Goal: Task Accomplishment & Management: Use online tool/utility

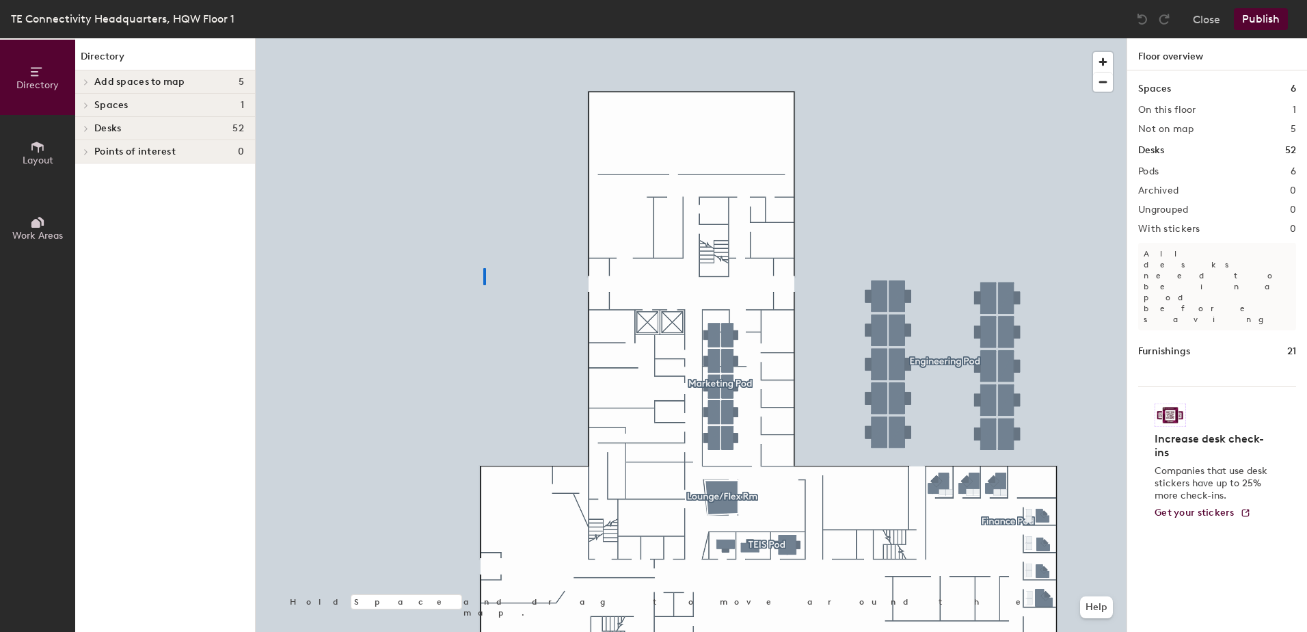
click at [483, 38] on div at bounding box center [691, 38] width 871 height 0
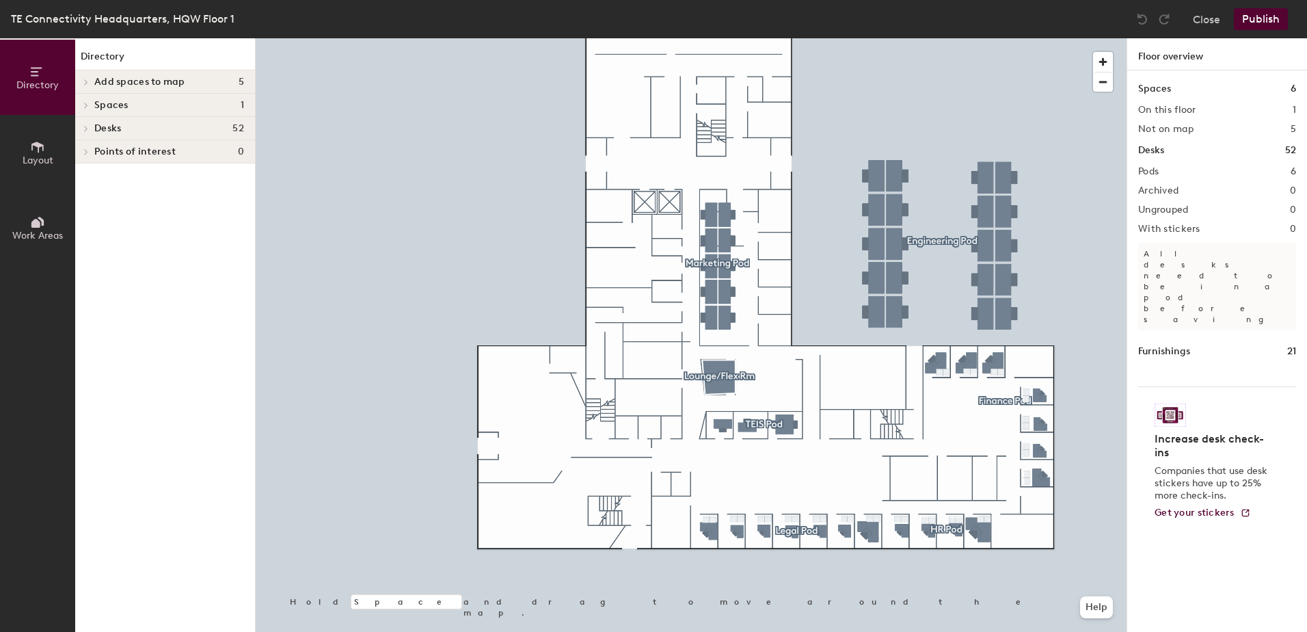
click at [81, 78] on div at bounding box center [84, 81] width 18 height 23
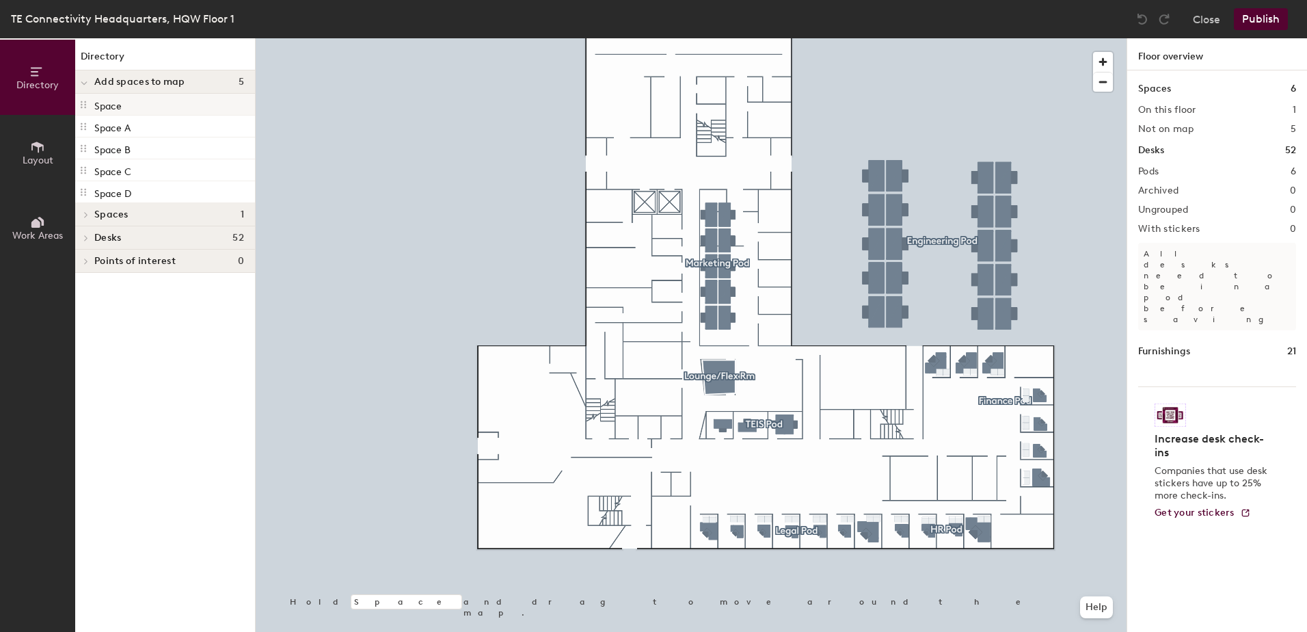
click at [104, 101] on p "Space" at bounding box center [107, 104] width 27 height 16
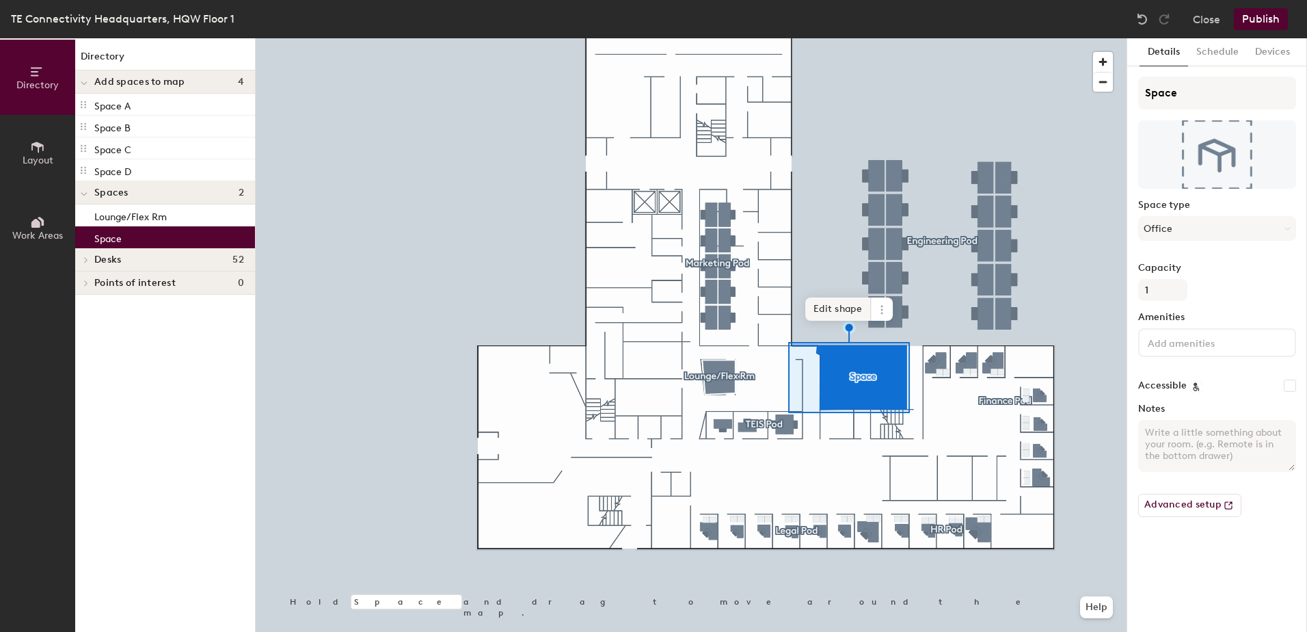
click at [831, 307] on span "Edit shape" at bounding box center [838, 308] width 66 height 23
click at [893, 312] on icon at bounding box center [895, 309] width 11 height 11
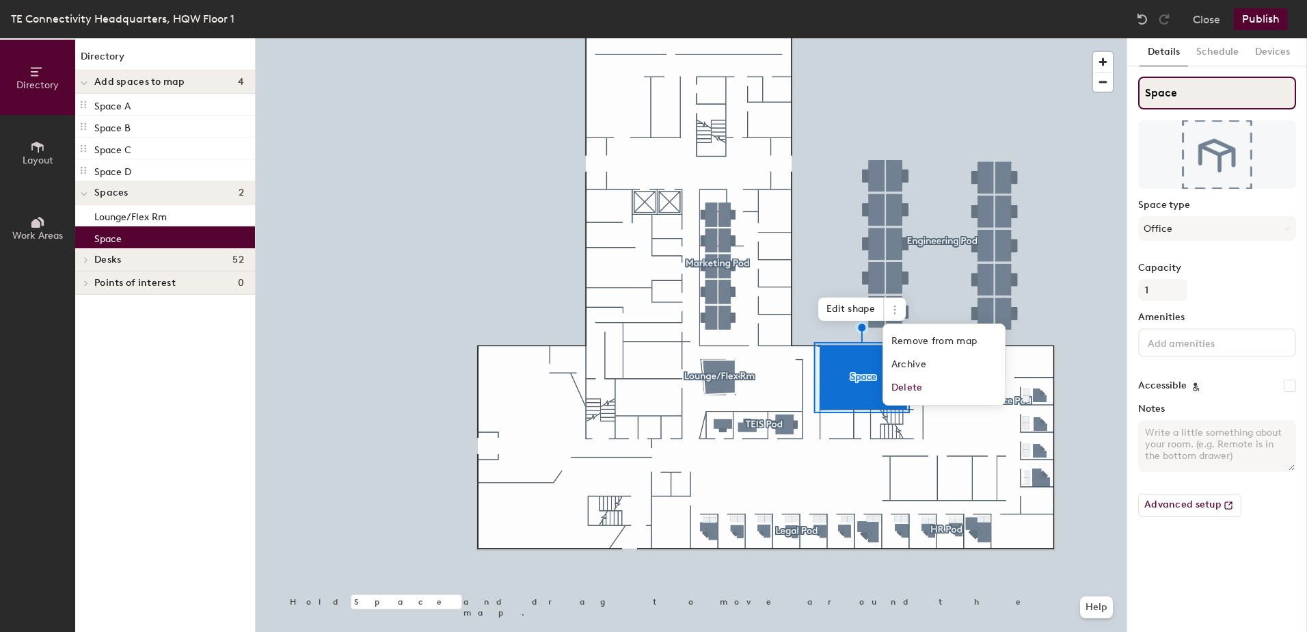
click at [1176, 91] on input "Space" at bounding box center [1217, 93] width 158 height 33
click at [1179, 94] on input "Space" at bounding box center [1217, 93] width 158 height 33
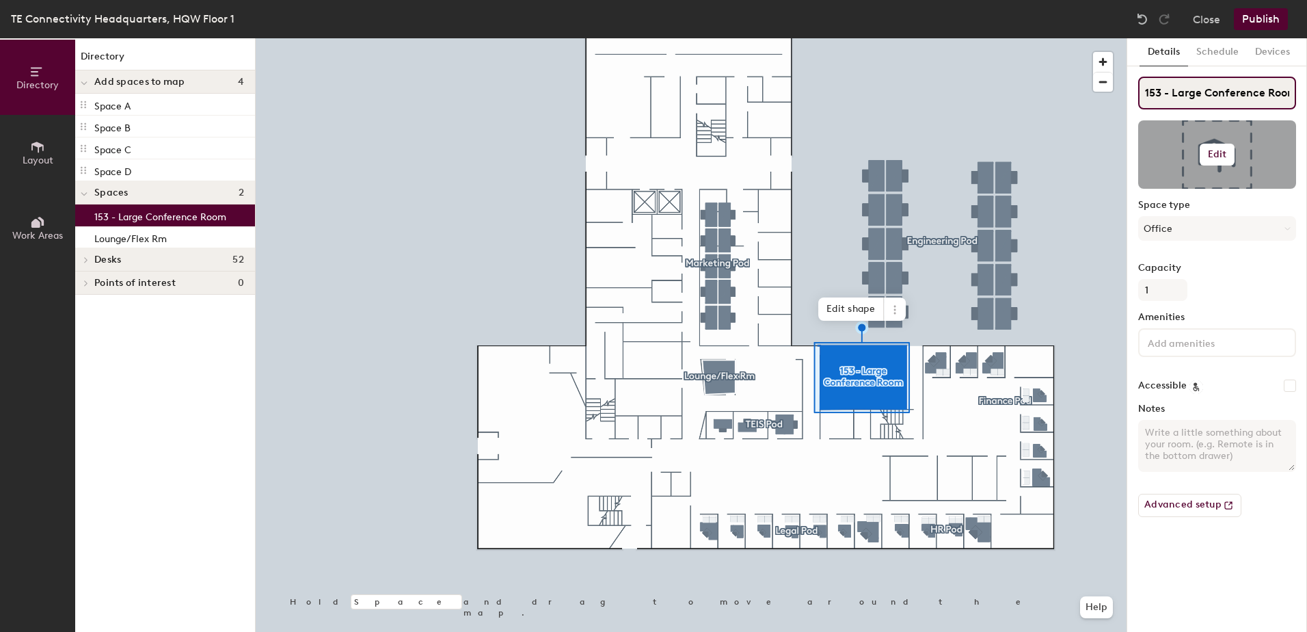
type input "153 - Large Conference Room"
click at [1216, 150] on h6 "Edit" at bounding box center [1217, 154] width 19 height 11
click at [1225, 252] on div "153 - Large Conference Room Edit Change photo Remove Space type Office Capacity…" at bounding box center [1217, 302] width 158 height 451
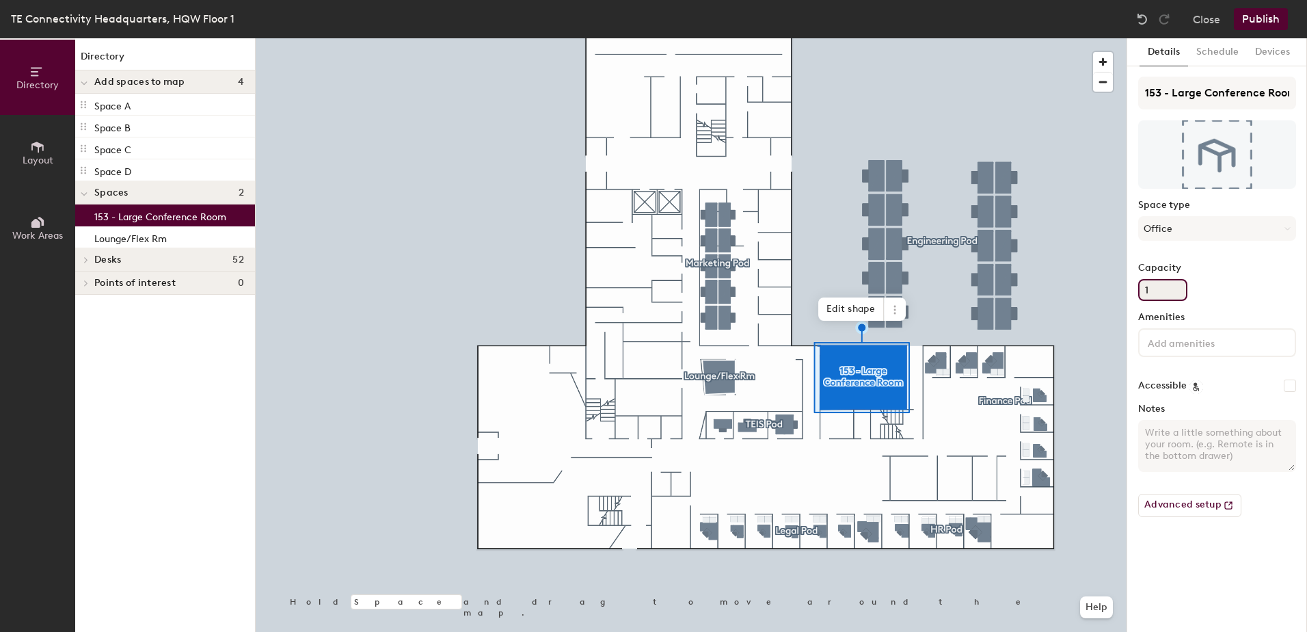
click at [1166, 289] on input "1" at bounding box center [1162, 290] width 49 height 22
click at [1173, 428] on textarea "Notes" at bounding box center [1217, 446] width 158 height 52
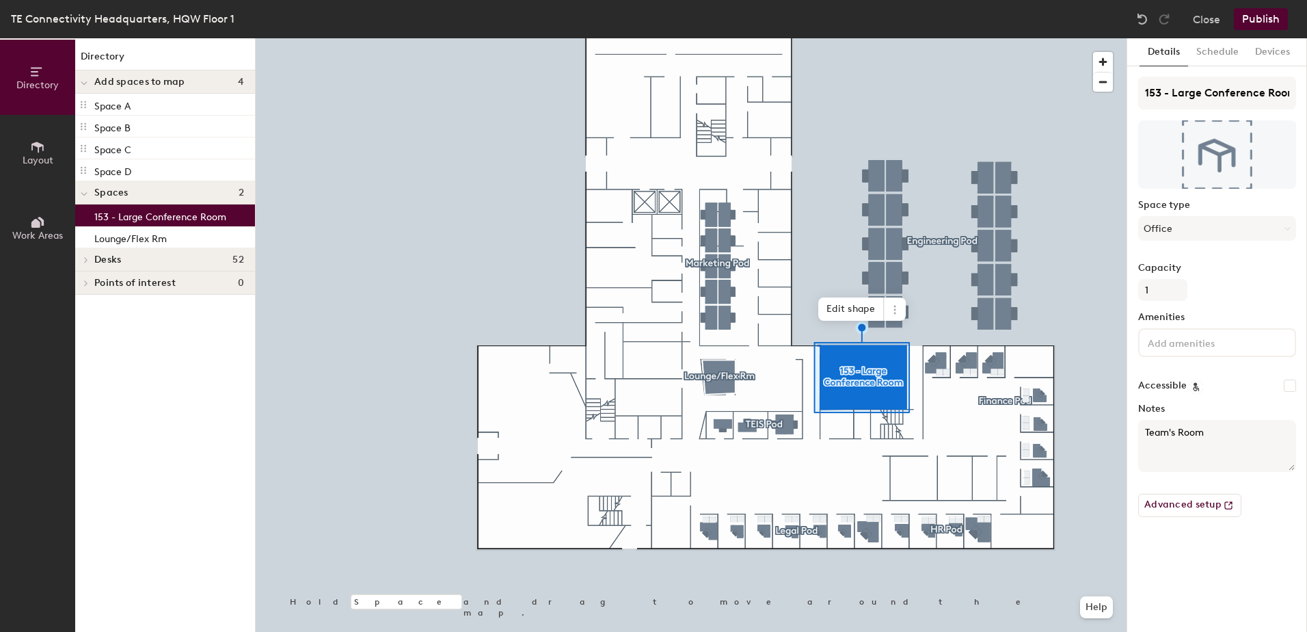
click at [1179, 453] on textarea "Team's Room" at bounding box center [1217, 446] width 158 height 52
type textarea "Team's Room"
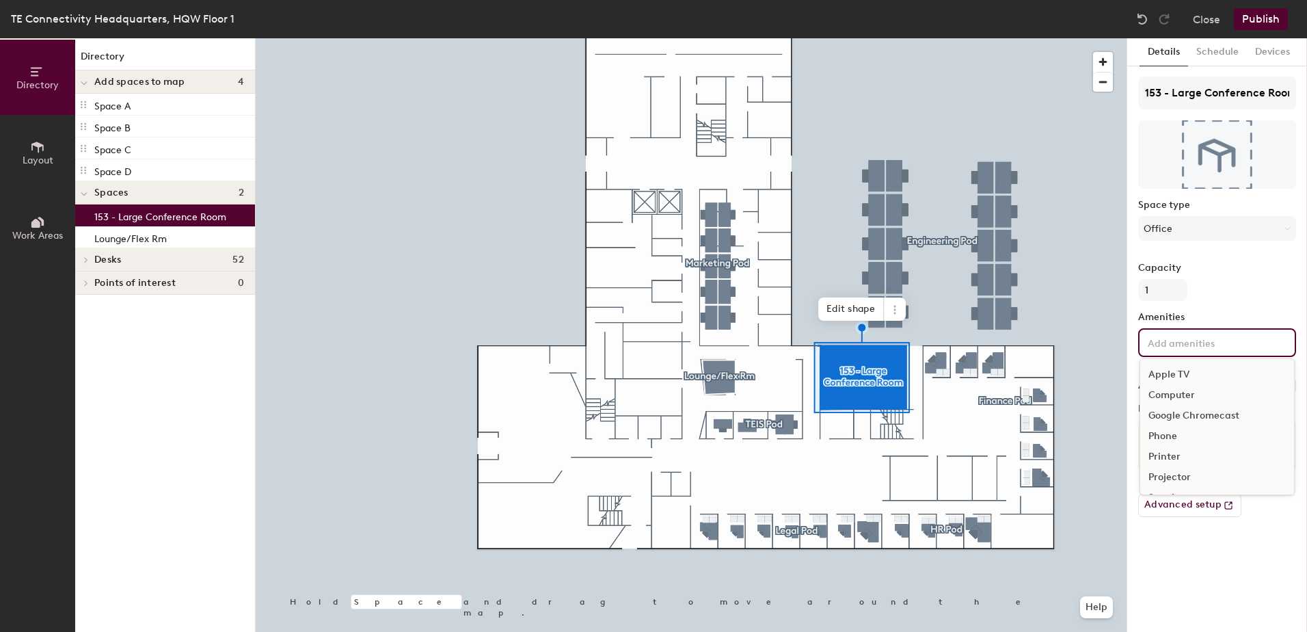
click at [1173, 347] on input at bounding box center [1206, 342] width 123 height 16
click at [1183, 459] on div "Video Conferencing" at bounding box center [1217, 458] width 154 height 21
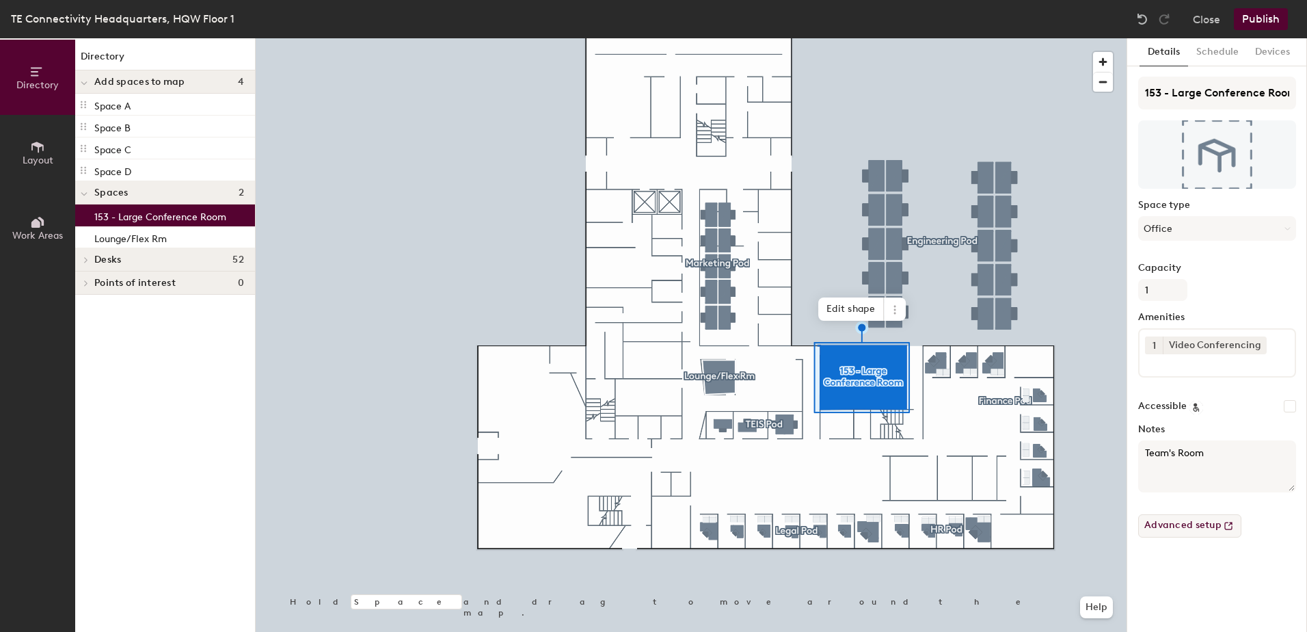
click at [1171, 527] on button "Advanced setup" at bounding box center [1189, 525] width 103 height 23
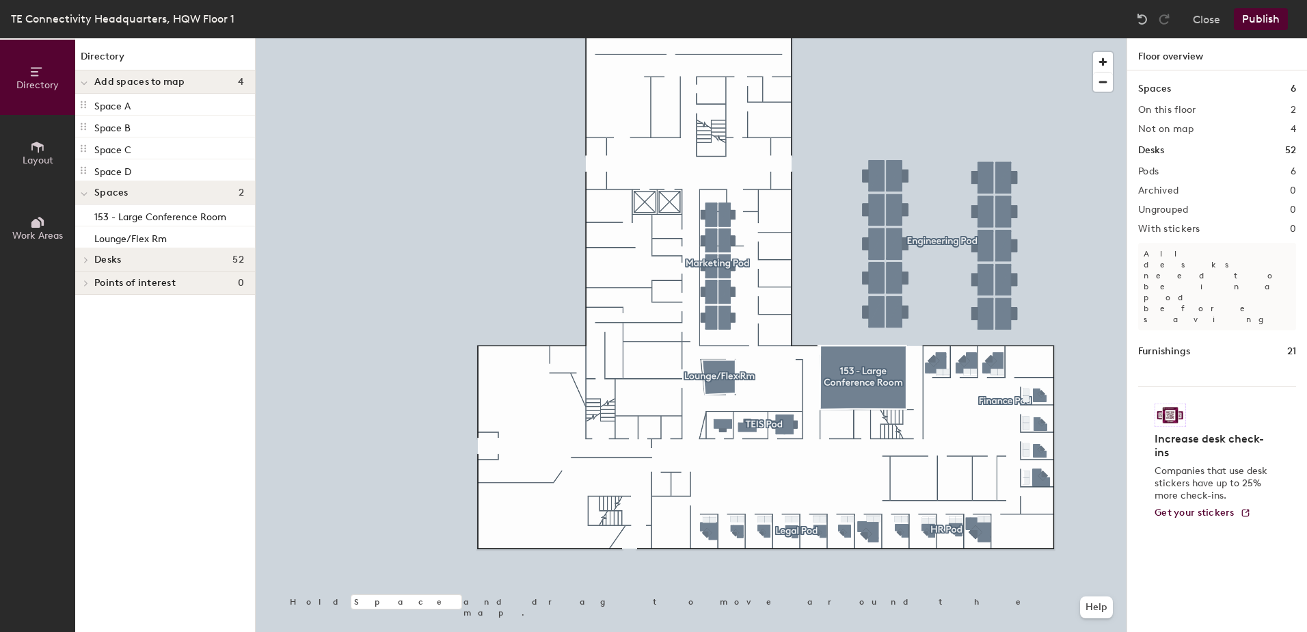
click at [1251, 20] on button "Publish" at bounding box center [1261, 19] width 54 height 22
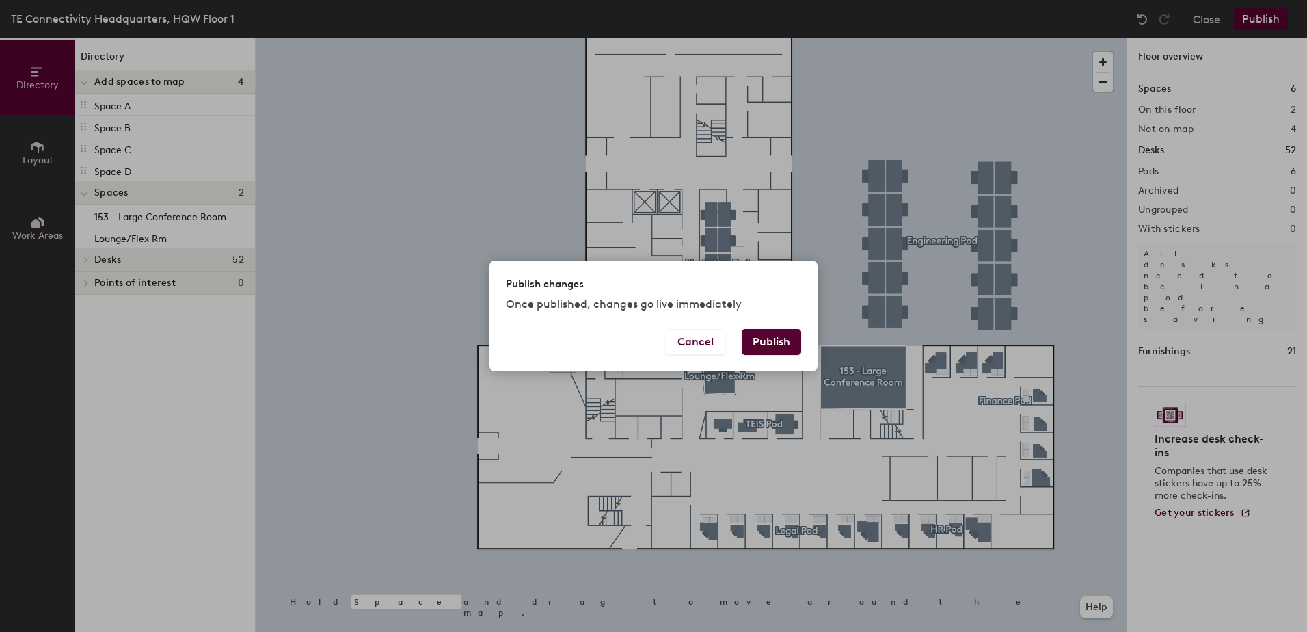
click at [777, 345] on button "Publish" at bounding box center [771, 342] width 59 height 26
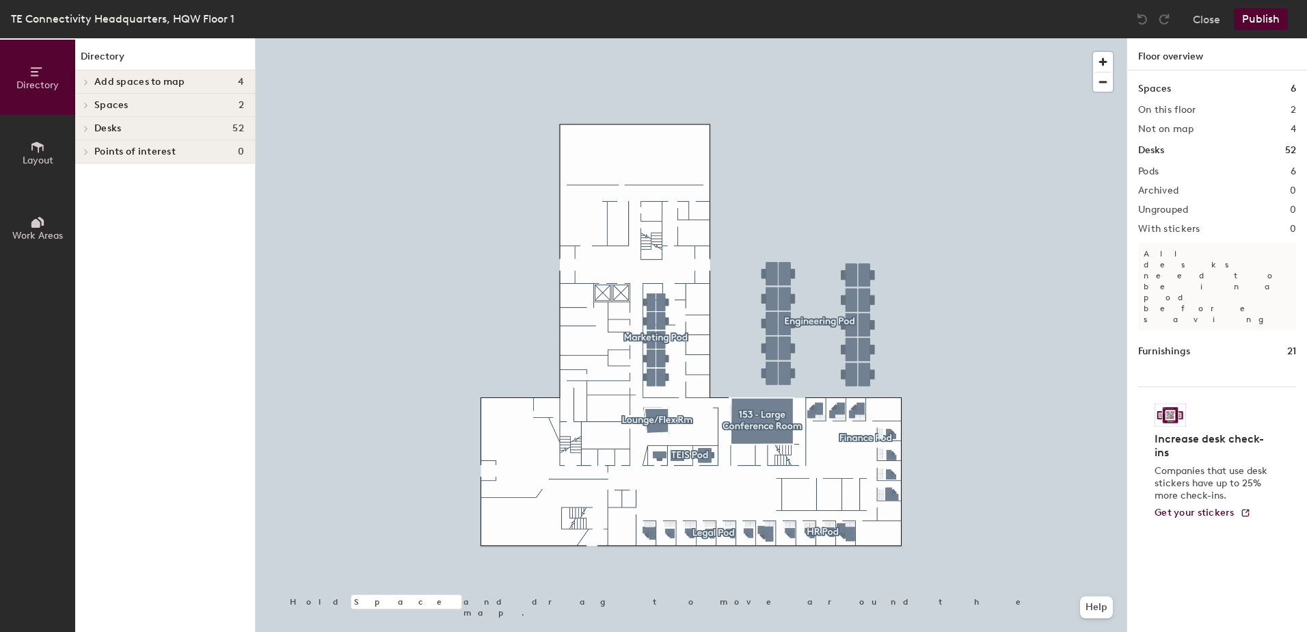
click at [109, 104] on span "Spaces" at bounding box center [111, 105] width 34 height 11
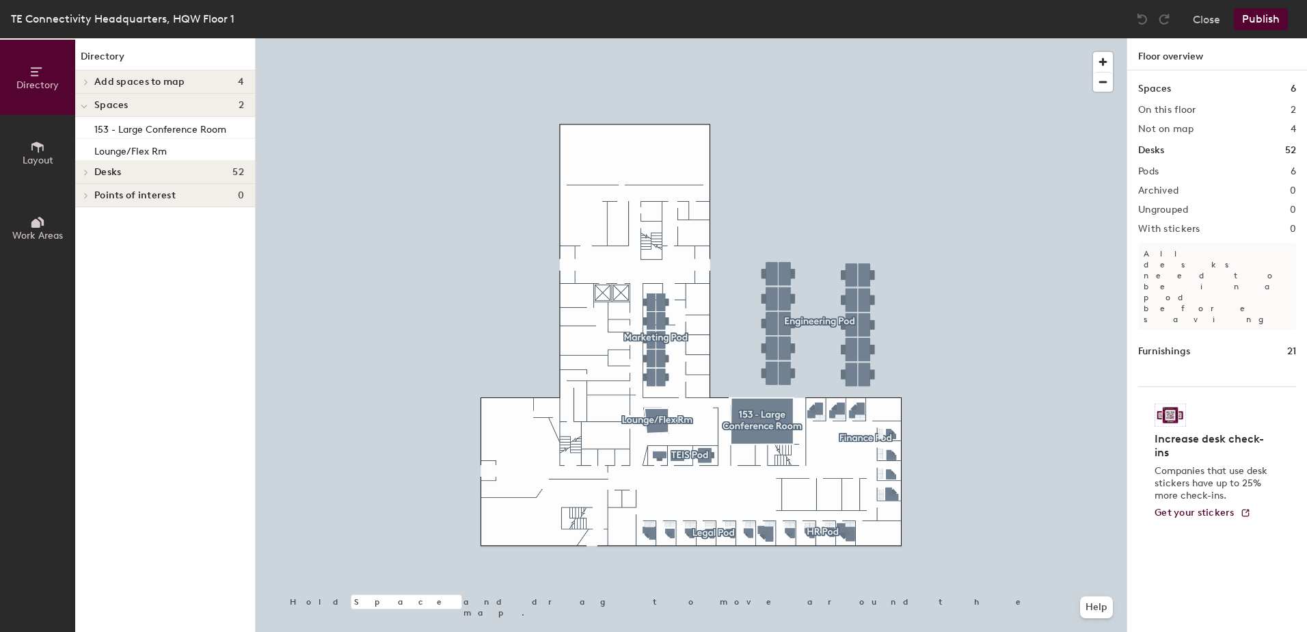
click at [108, 73] on div "Add spaces to map 4" at bounding box center [165, 81] width 180 height 23
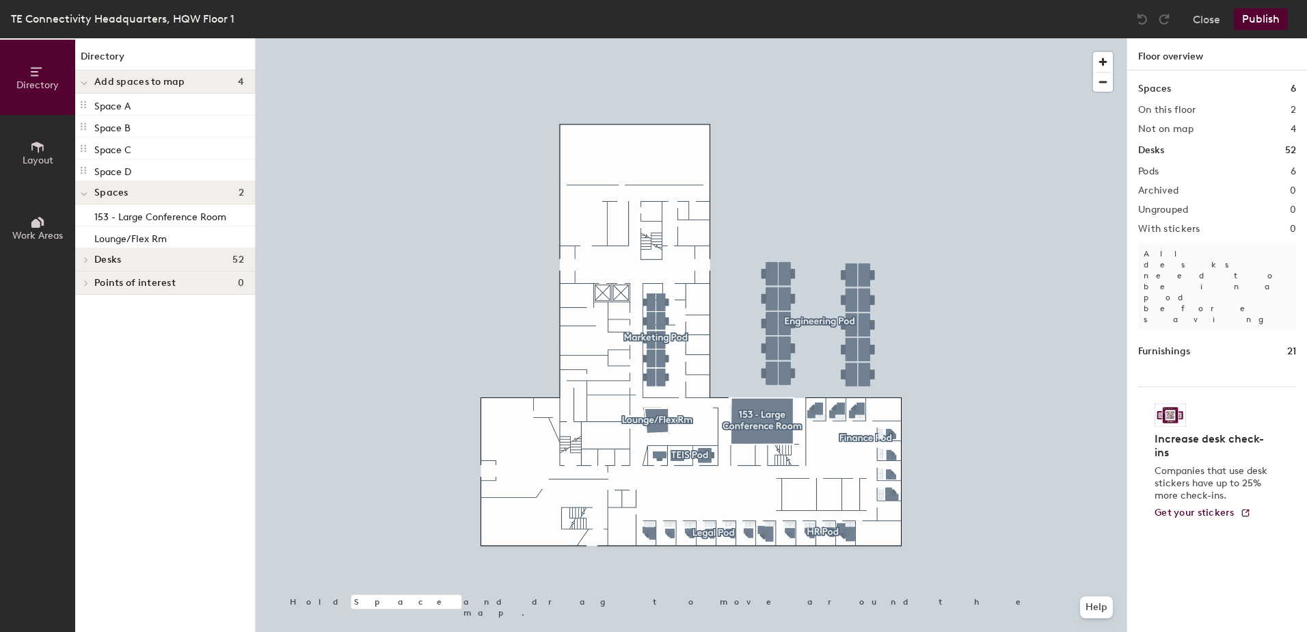
click at [108, 193] on span "Spaces" at bounding box center [111, 192] width 34 height 11
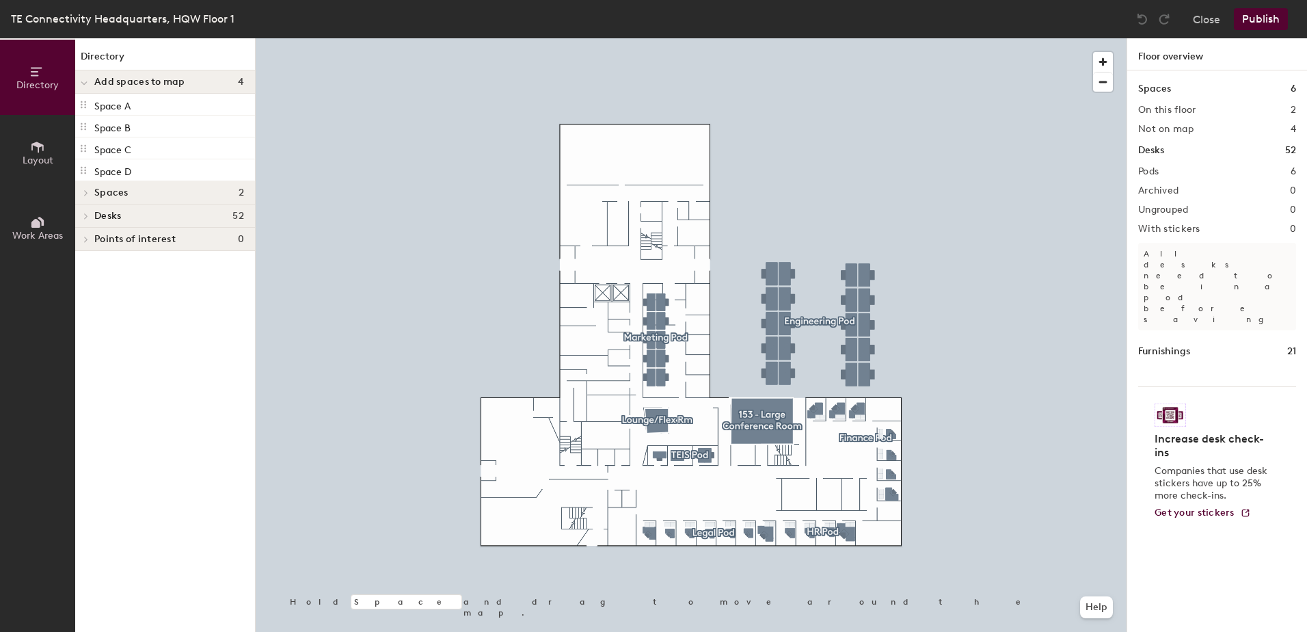
click at [108, 193] on span "Spaces" at bounding box center [111, 192] width 34 height 11
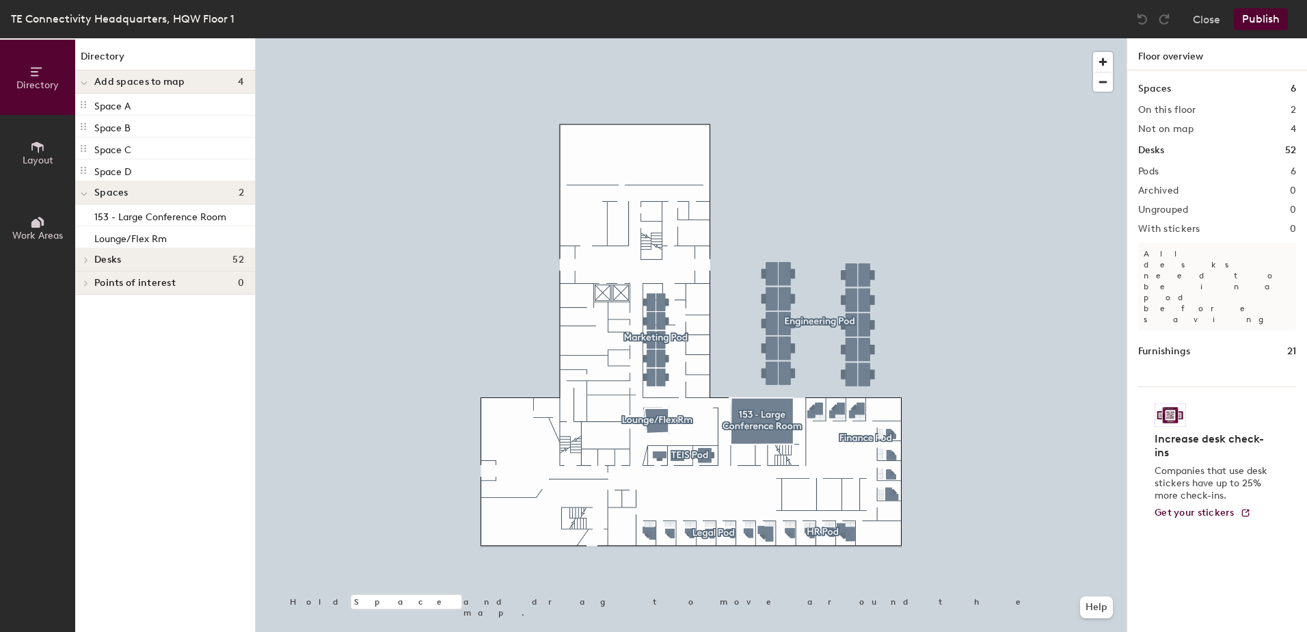
click at [84, 263] on icon at bounding box center [85, 259] width 5 height 7
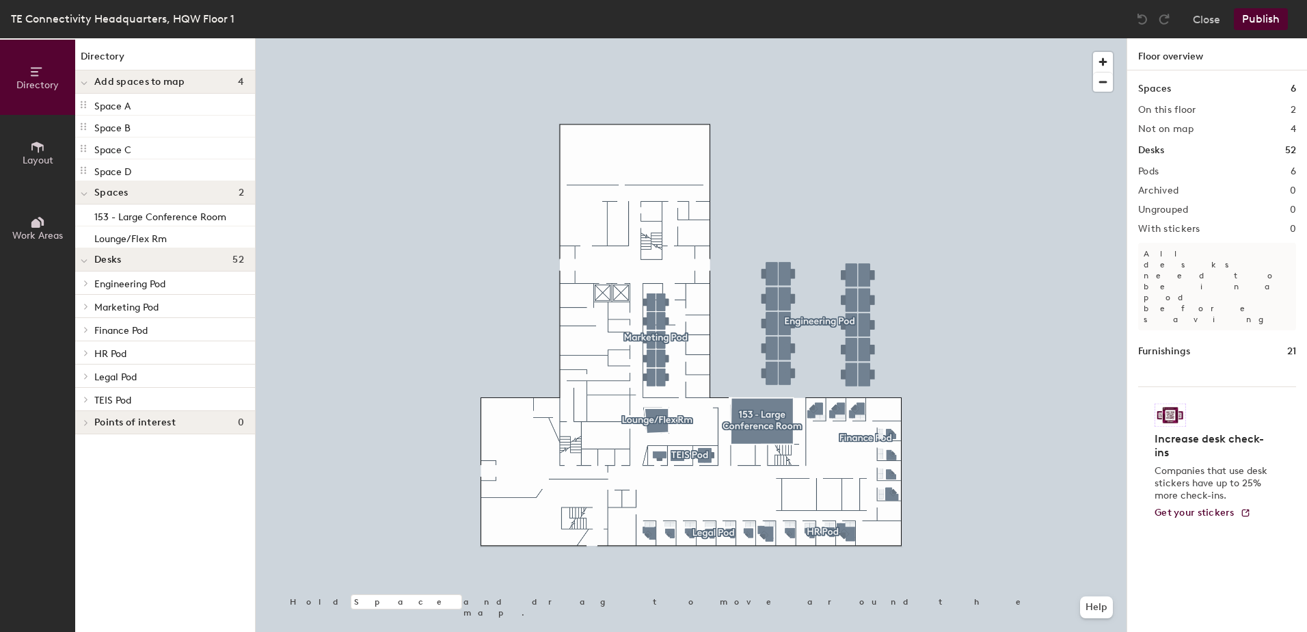
click at [165, 79] on span "Add spaces to map" at bounding box center [139, 82] width 91 height 11
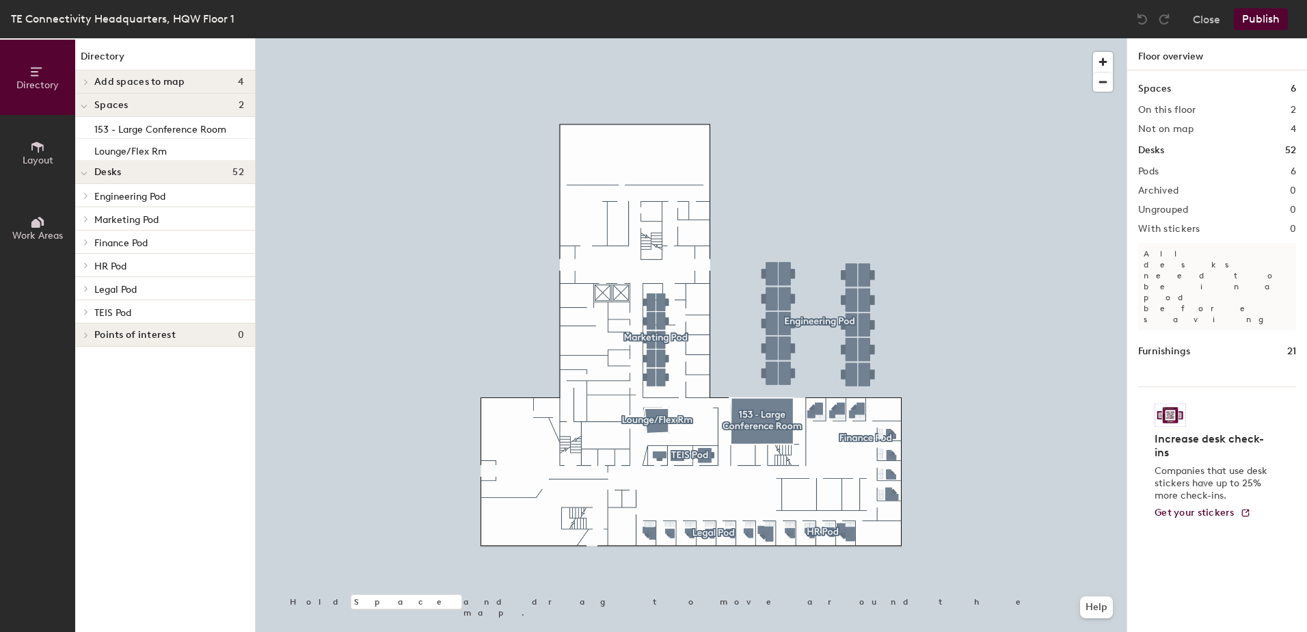
click at [157, 83] on span "Add spaces to map" at bounding box center [139, 82] width 91 height 11
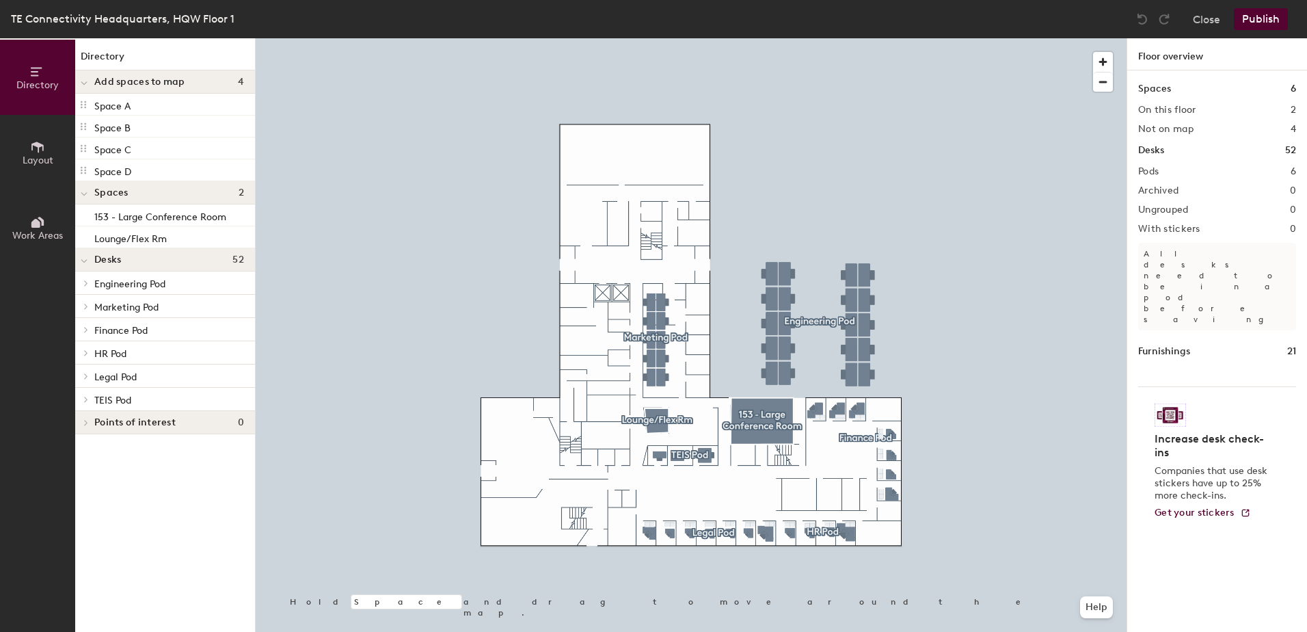
click at [118, 190] on span "Spaces" at bounding box center [111, 192] width 34 height 11
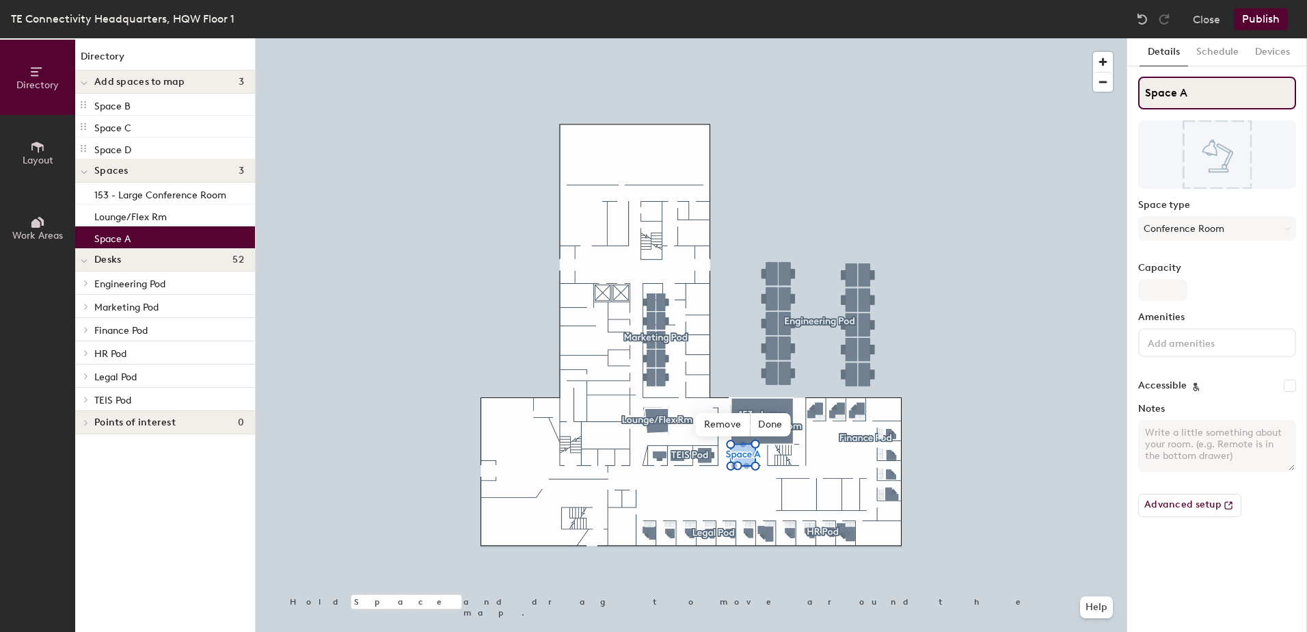
click at [1192, 83] on input "Space A" at bounding box center [1217, 93] width 158 height 33
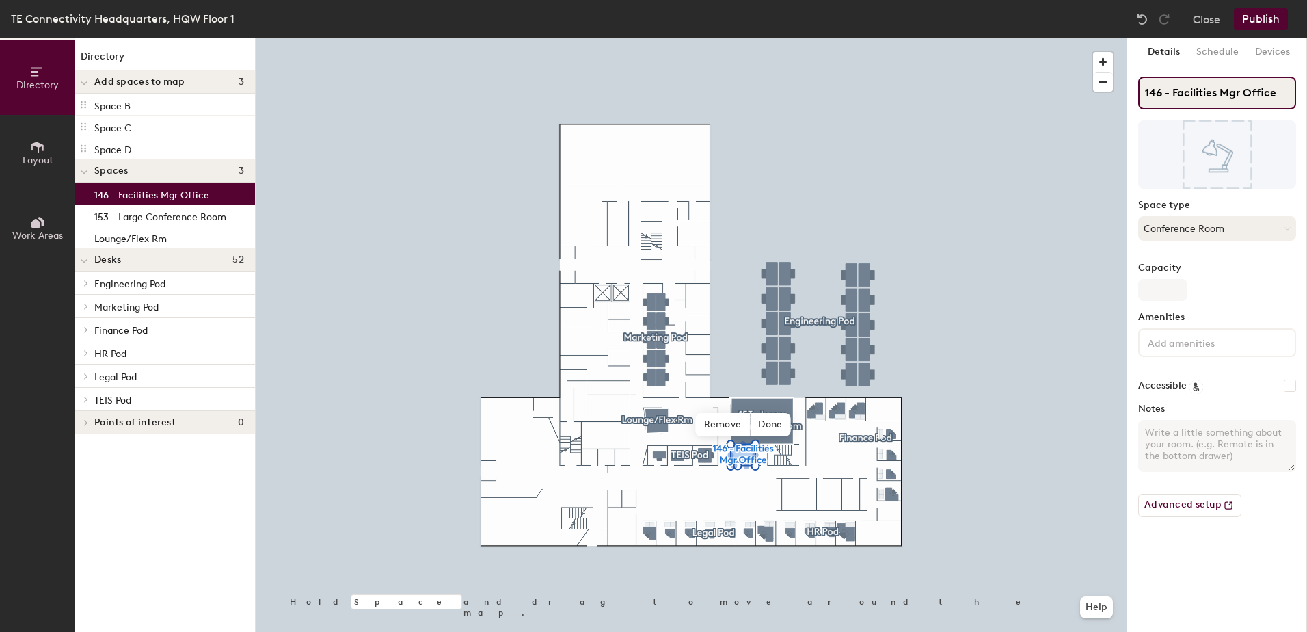
type input "146 - Facilities Mgr Office"
click at [1199, 227] on button "Conference Room" at bounding box center [1217, 228] width 158 height 25
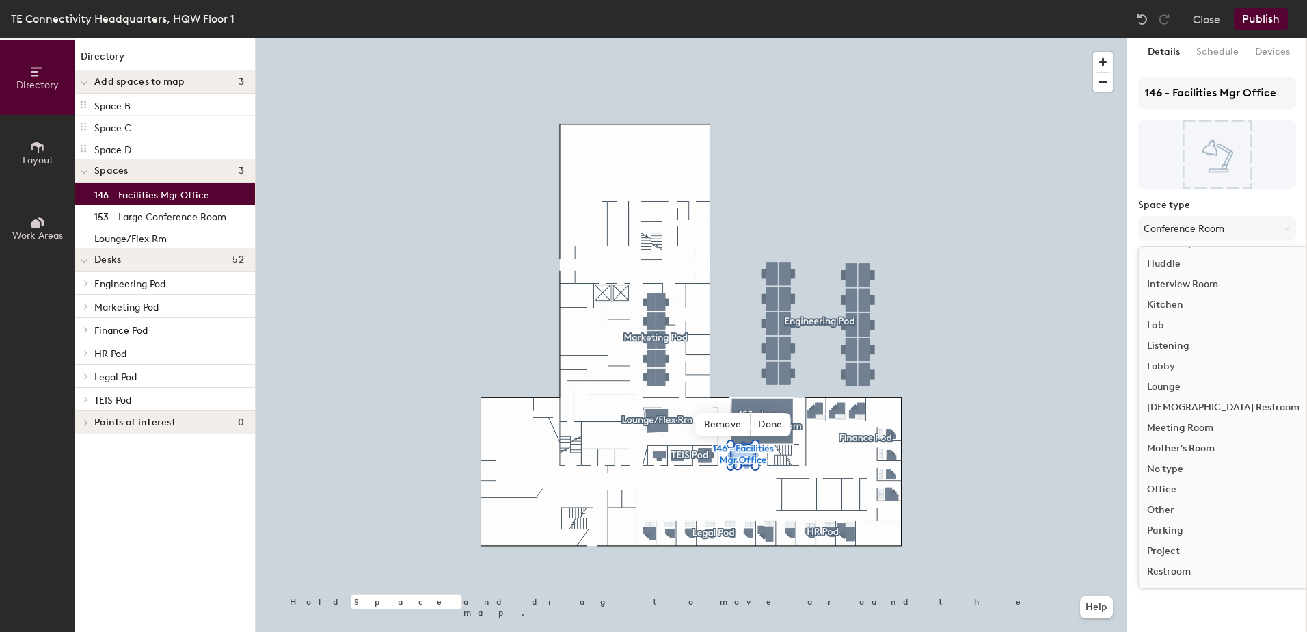
scroll to position [205, 0]
click at [1168, 490] on div "Office" at bounding box center [1223, 488] width 169 height 21
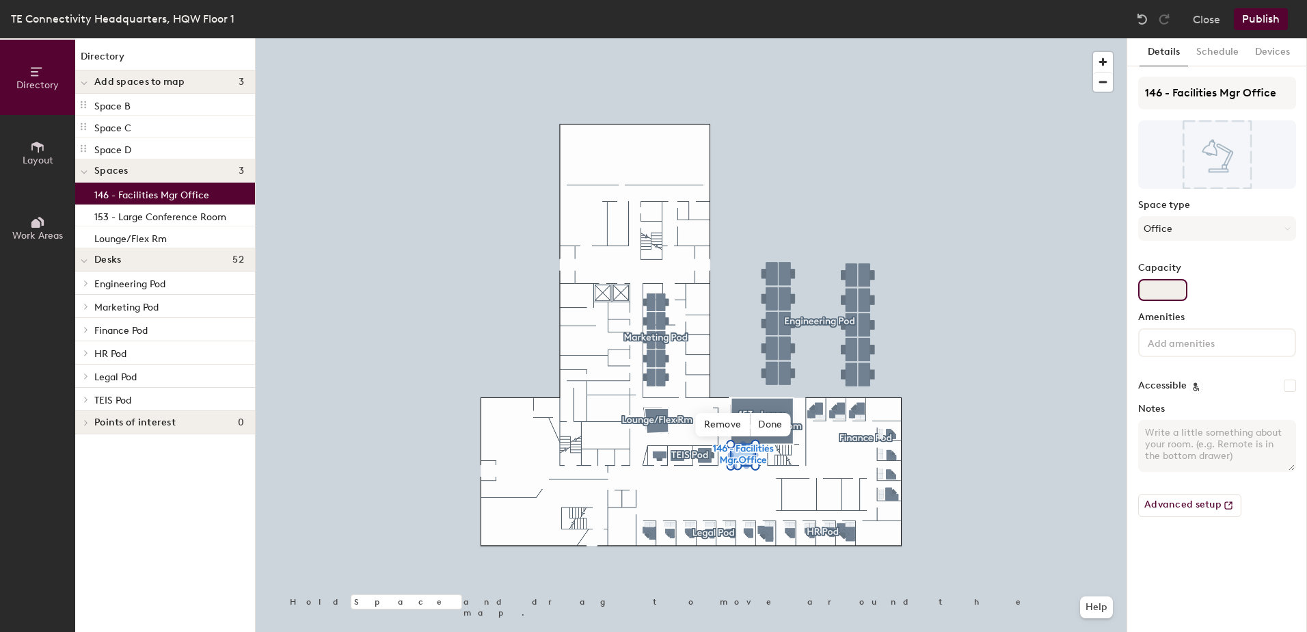
click at [1162, 299] on input "Capacity" at bounding box center [1162, 290] width 49 height 22
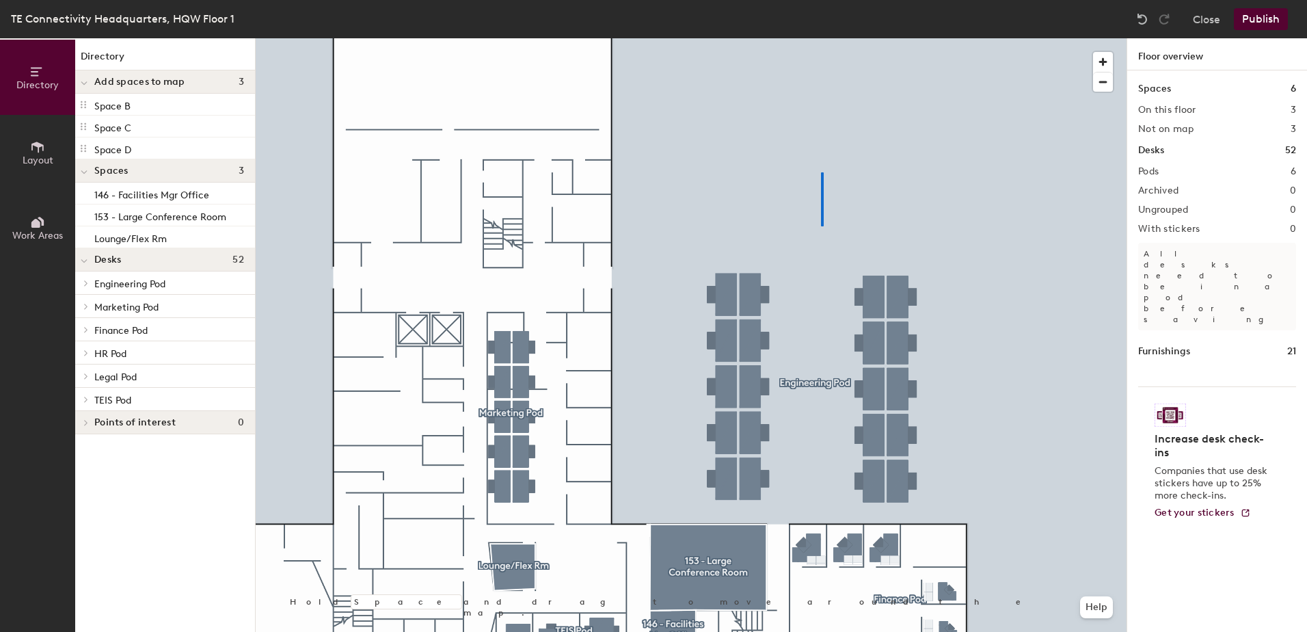
click at [821, 38] on div at bounding box center [691, 38] width 871 height 0
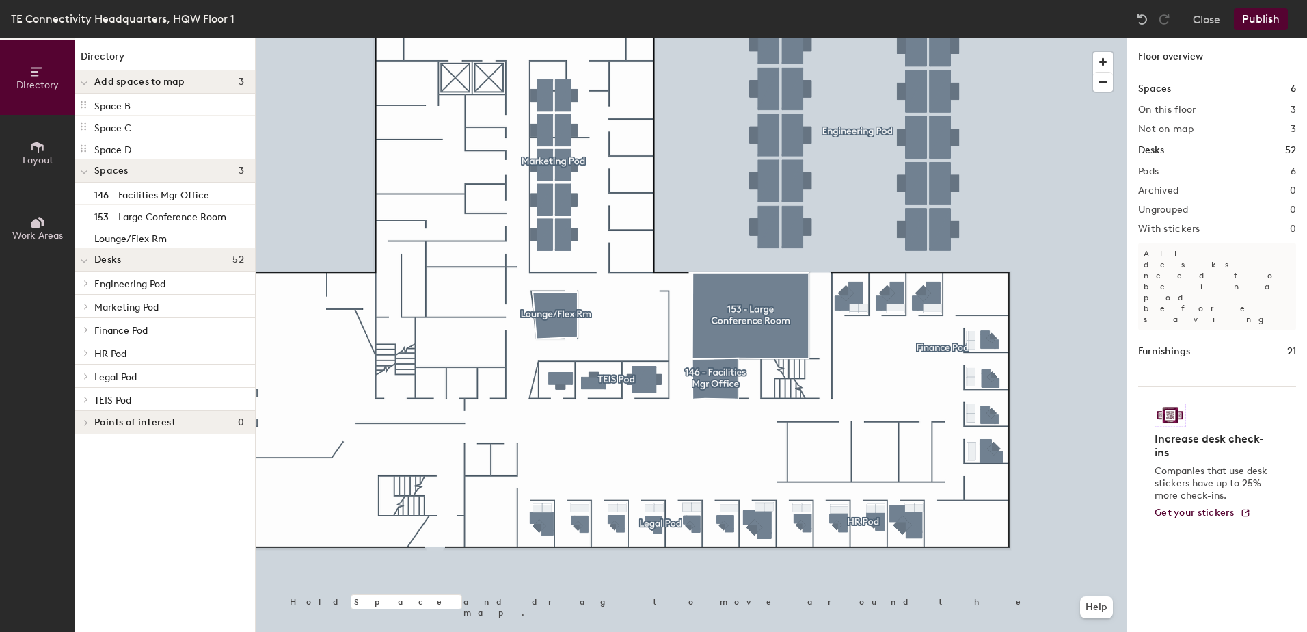
click at [1255, 20] on button "Publish" at bounding box center [1261, 19] width 54 height 22
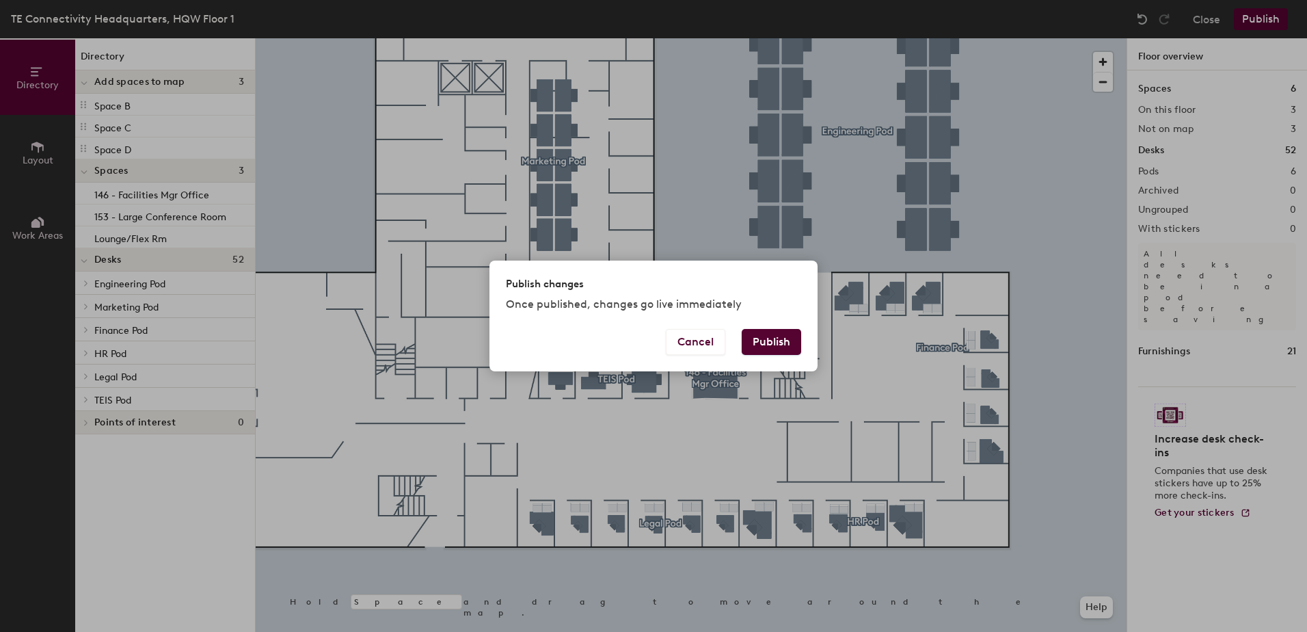
click at [778, 337] on button "Publish" at bounding box center [771, 342] width 59 height 26
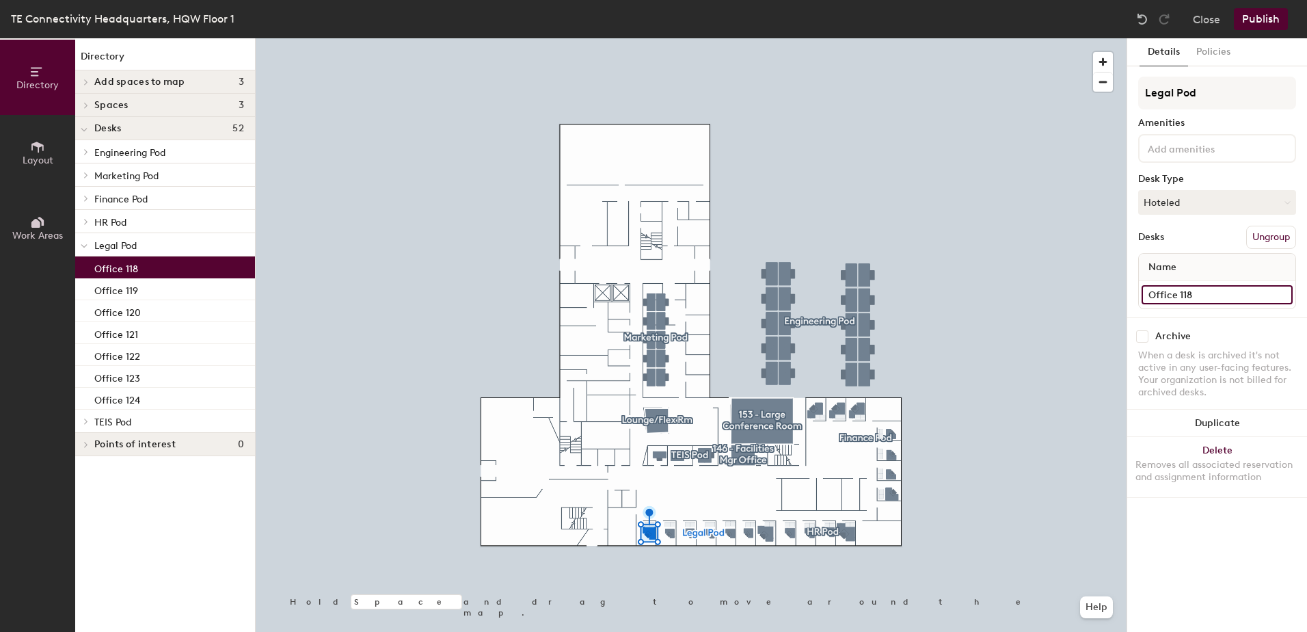
click at [1283, 294] on input "Office 118" at bounding box center [1217, 294] width 151 height 19
click at [1178, 297] on input "Office 118" at bounding box center [1217, 294] width 151 height 19
type input "118"
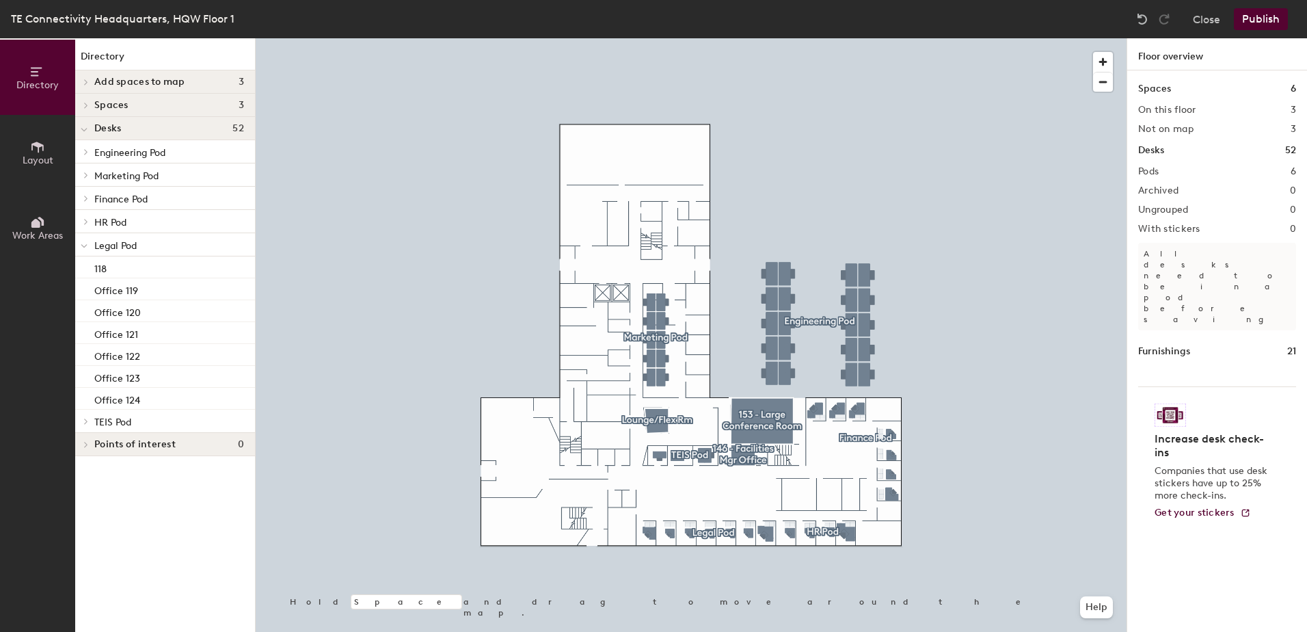
click at [1255, 23] on button "Publish" at bounding box center [1261, 19] width 54 height 22
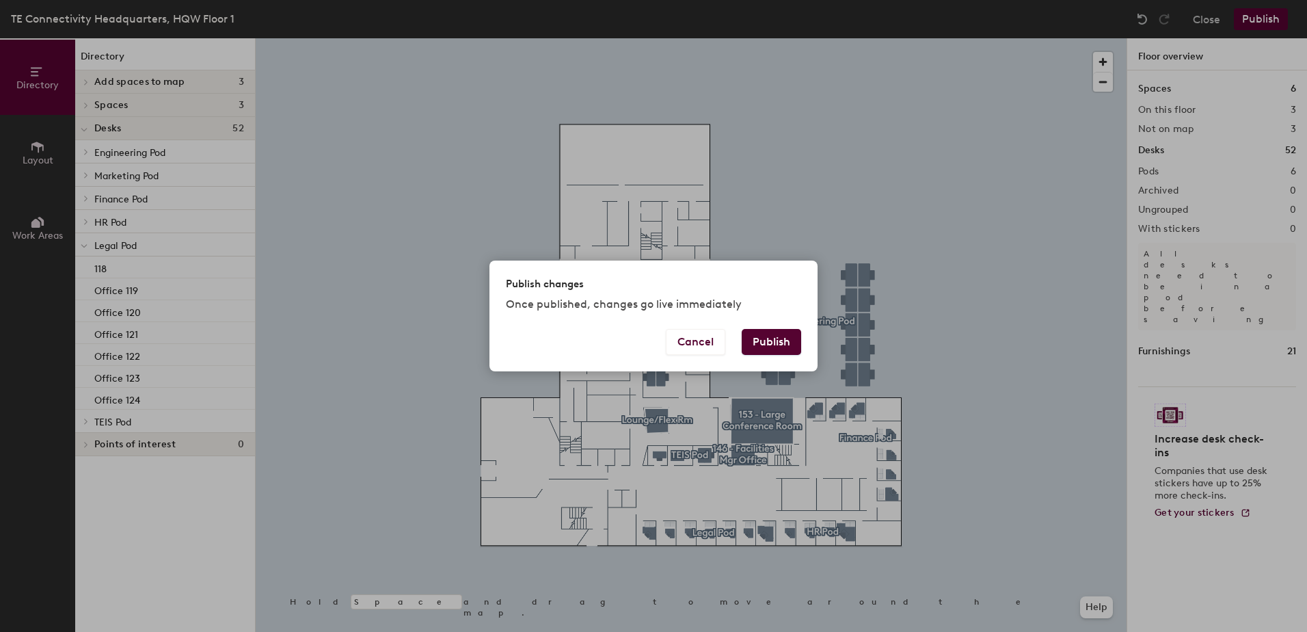
click at [776, 337] on button "Publish" at bounding box center [771, 342] width 59 height 26
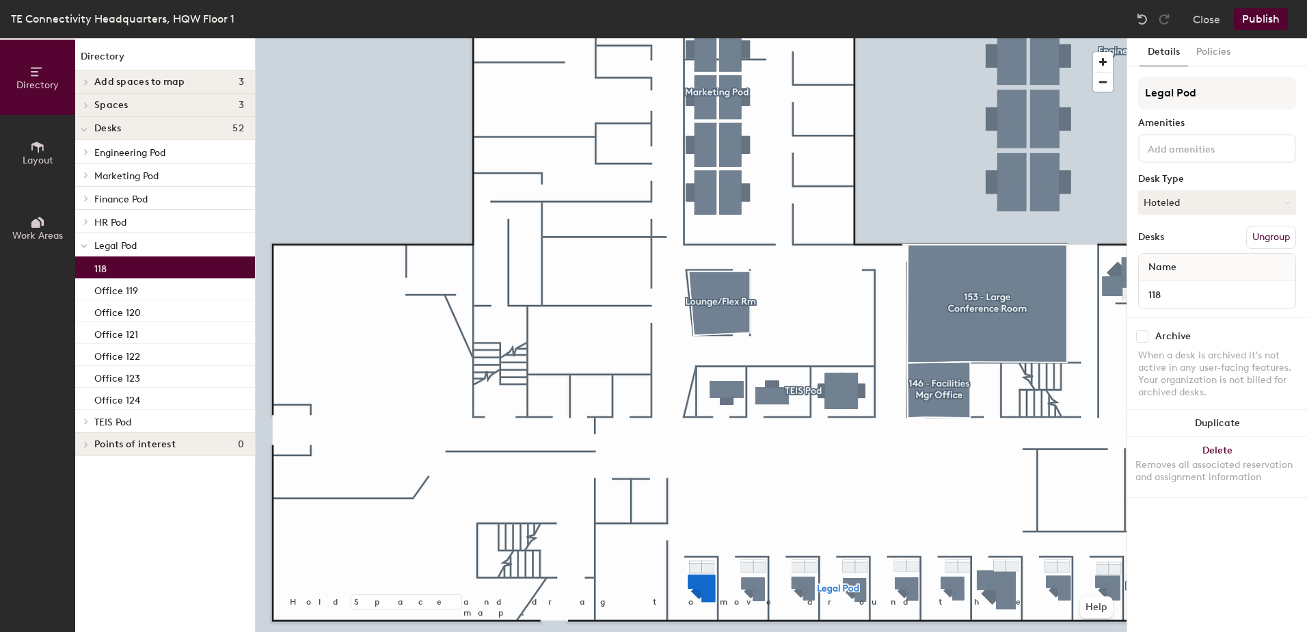
click at [639, 631] on html "You have 12 days left on your platform trial. Buy Robin now Skip navigation Sch…" at bounding box center [653, 316] width 1307 height 632
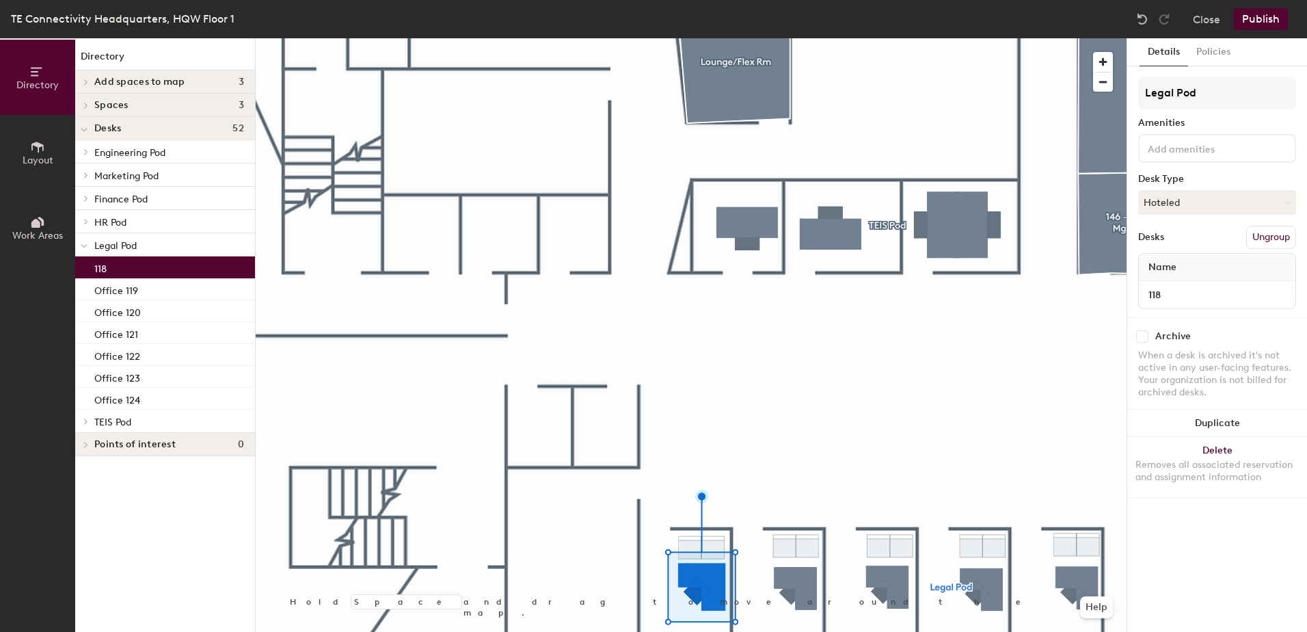
click at [1257, 20] on button "Publish" at bounding box center [1261, 19] width 54 height 22
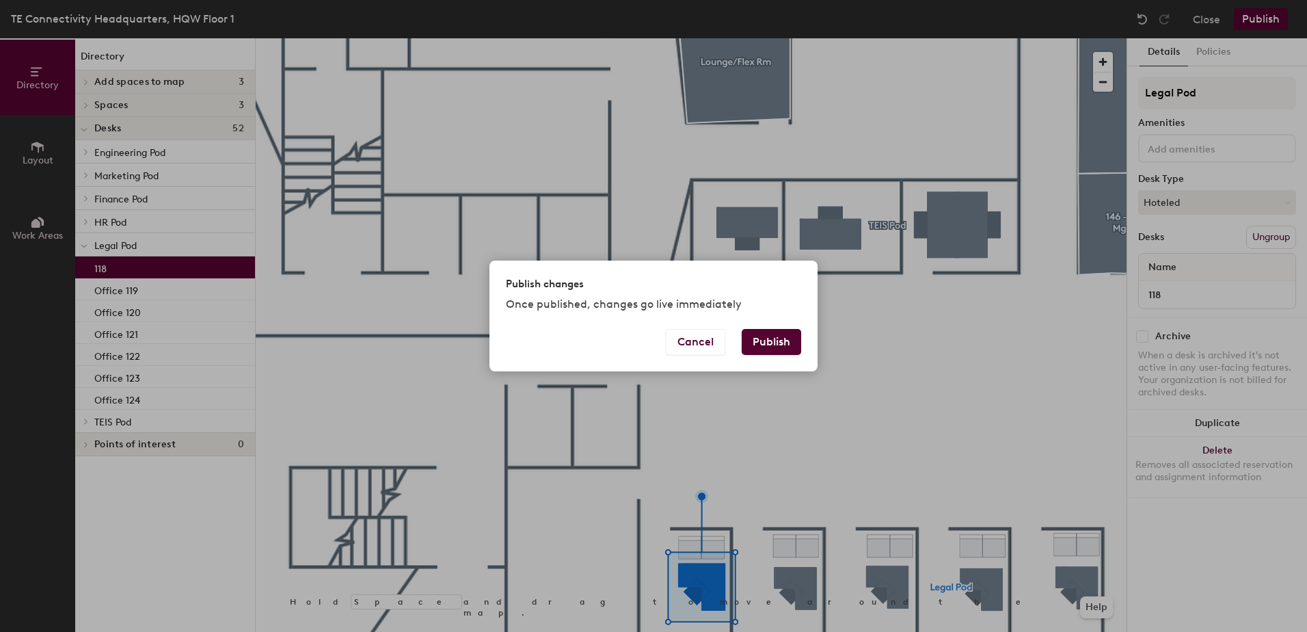
click at [762, 348] on button "Publish" at bounding box center [771, 342] width 59 height 26
